Goal: Communication & Community: Answer question/provide support

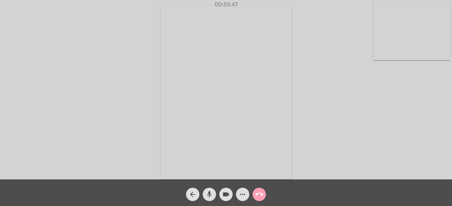
click at [259, 192] on mat-icon "call_end" at bounding box center [259, 195] width 8 height 8
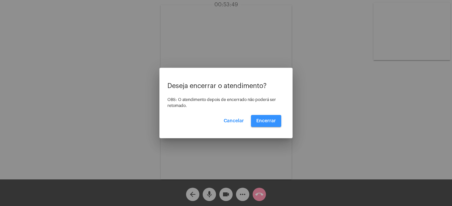
click at [269, 117] on button "Encerrar" at bounding box center [266, 121] width 30 height 12
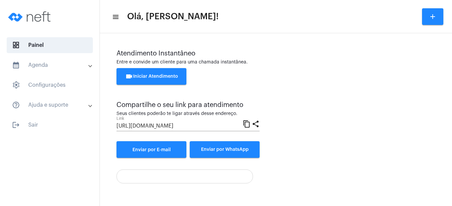
click at [171, 75] on span "videocam Iniciar Atendimento" at bounding box center [151, 76] width 53 height 5
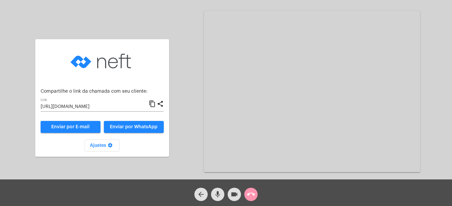
click at [181, 127] on div "Aguardando cliente acessar a chamada Ajustes settings Compartilhe o link da cha…" at bounding box center [226, 91] width 451 height 180
click at [145, 127] on span "Enviar por WhatsApp" at bounding box center [134, 127] width 48 height 5
